Goal: Information Seeking & Learning: Learn about a topic

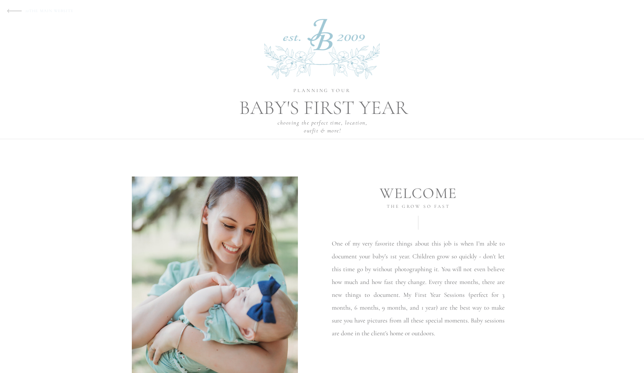
click at [60, 9] on p "to THE MAIN WEBSITE" at bounding box center [59, 10] width 66 height 6
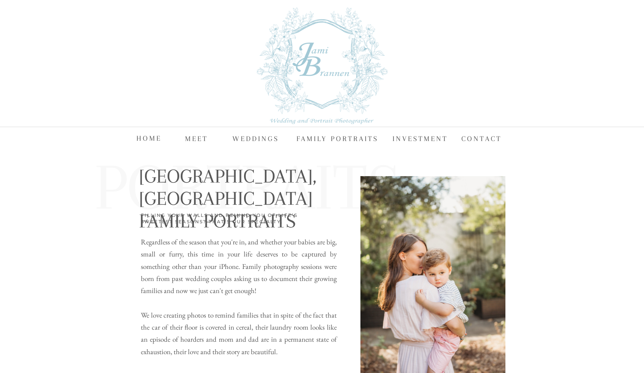
click at [328, 138] on nav "FAMILY PORTRAITS" at bounding box center [339, 137] width 85 height 11
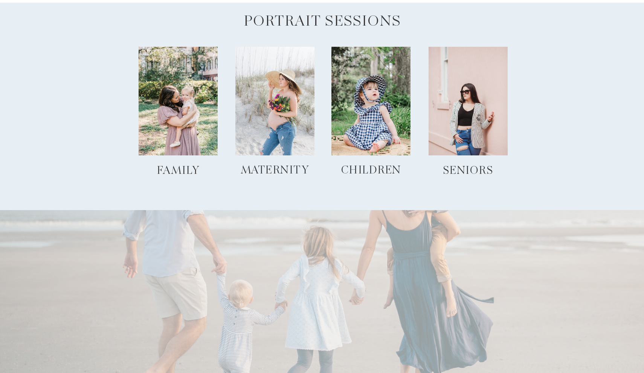
scroll to position [455, 0]
click at [171, 121] on div at bounding box center [178, 100] width 79 height 109
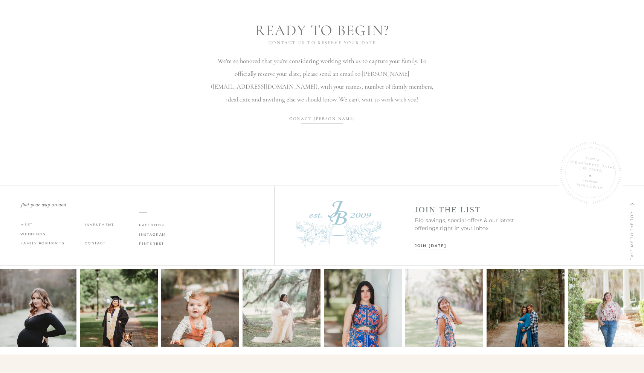
scroll to position [1732, 0]
click at [107, 224] on nav "investment" at bounding box center [100, 225] width 31 height 6
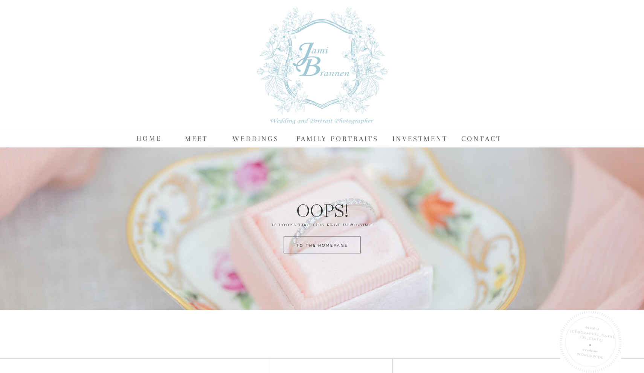
click at [329, 140] on nav "FAMILY PORTRAITS" at bounding box center [339, 137] width 85 height 11
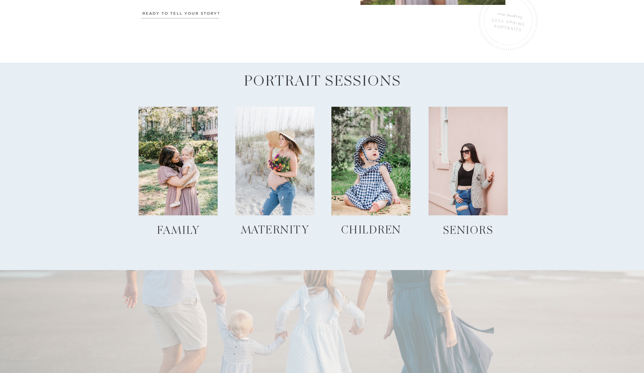
scroll to position [394, 0]
click at [381, 173] on div at bounding box center [371, 161] width 79 height 109
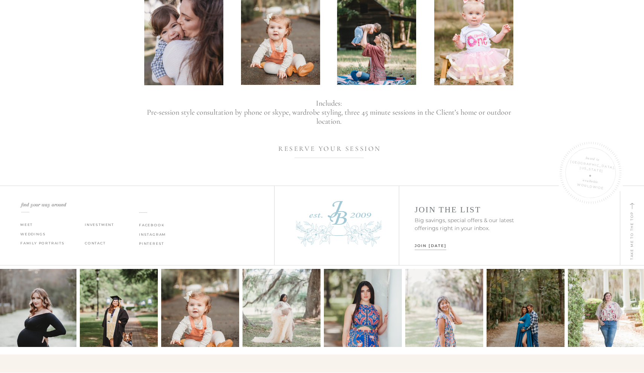
scroll to position [549, 0]
